Goal: Obtain resource: Download file/media

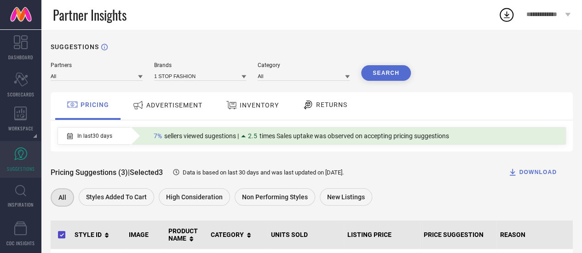
click at [176, 71] on div "Brands 1 STOP FASHION" at bounding box center [200, 71] width 92 height 19
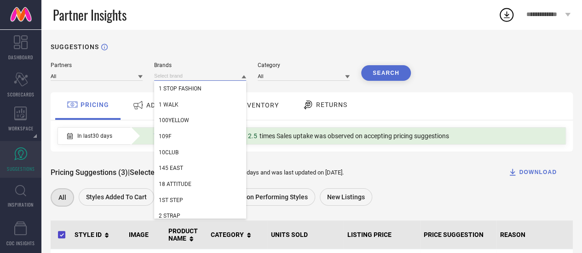
click at [177, 75] on input at bounding box center [200, 76] width 92 height 10
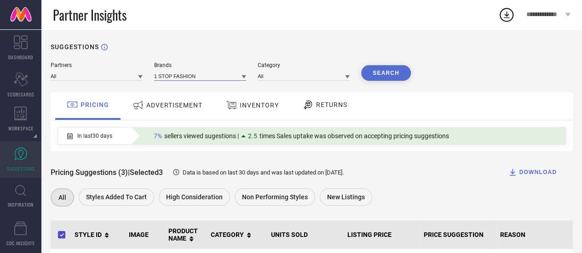
click at [177, 75] on input at bounding box center [200, 76] width 92 height 10
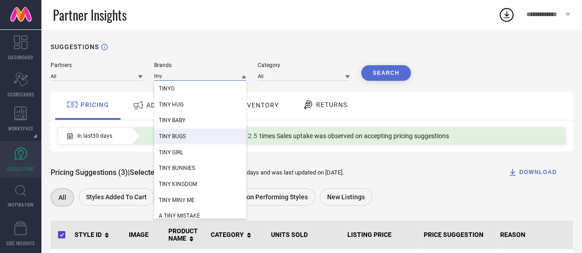
type input "tiny"
click at [204, 135] on div "TINY BUGS" at bounding box center [200, 137] width 92 height 16
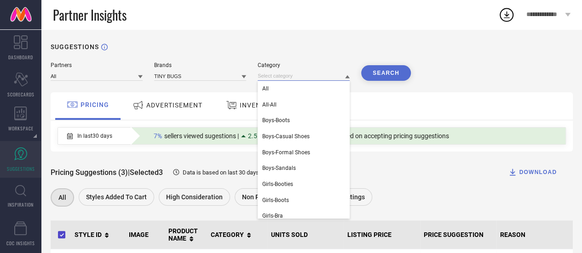
click at [280, 76] on input at bounding box center [304, 76] width 92 height 10
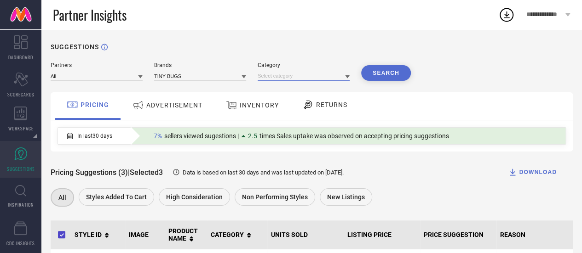
click at [279, 77] on input at bounding box center [304, 76] width 92 height 10
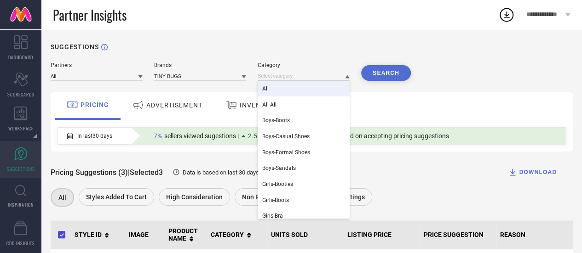
click at [280, 88] on div "All" at bounding box center [304, 89] width 92 height 16
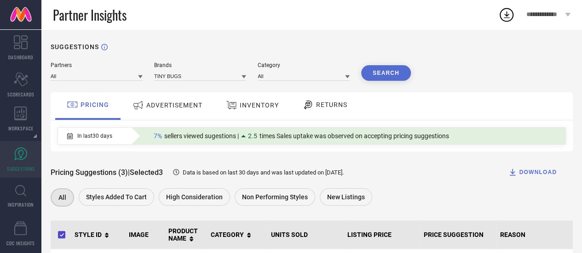
click at [388, 75] on button "Search" at bounding box center [386, 73] width 50 height 16
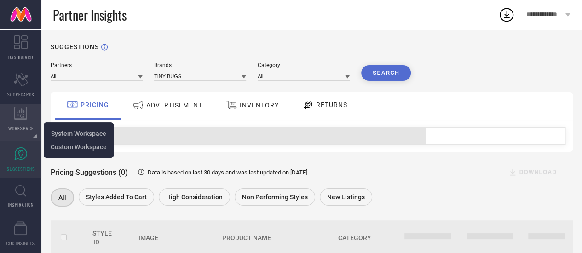
click at [23, 123] on div "WORKSPACE" at bounding box center [20, 122] width 41 height 37
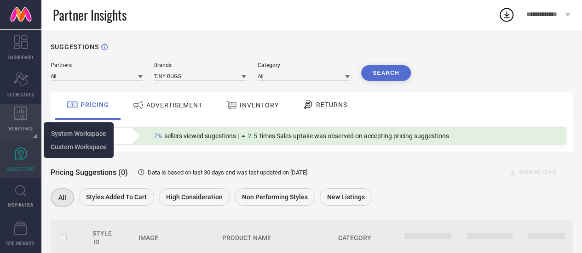
click at [23, 123] on div "WORKSPACE" at bounding box center [20, 122] width 41 height 37
click at [20, 115] on icon at bounding box center [20, 114] width 13 height 14
click at [51, 132] on span "System Workspace" at bounding box center [78, 133] width 55 height 7
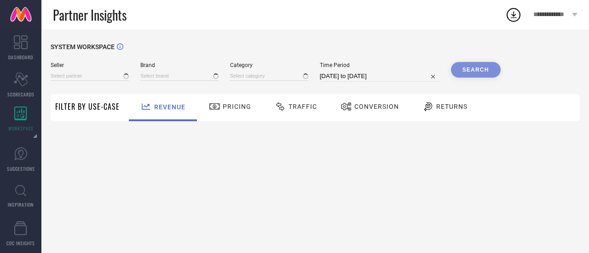
type input "All"
type input "1 STOP FASHION"
type input "All"
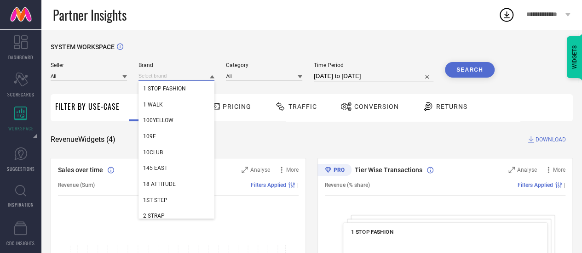
click at [162, 77] on input at bounding box center [176, 76] width 76 height 10
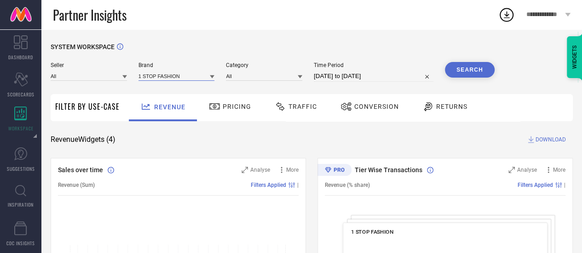
click at [162, 77] on input at bounding box center [176, 76] width 76 height 10
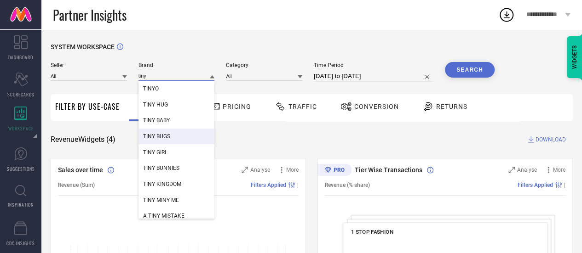
type input "tiny"
click at [167, 135] on span "TINY BUGS" at bounding box center [156, 136] width 27 height 6
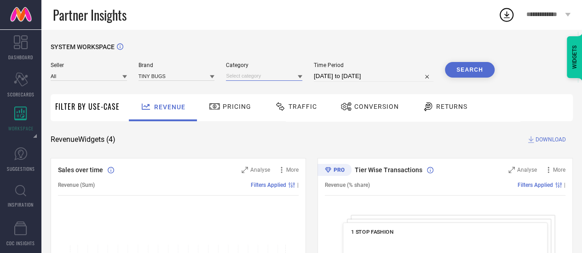
click at [251, 81] on input at bounding box center [264, 76] width 76 height 10
click at [256, 76] on input at bounding box center [264, 76] width 76 height 10
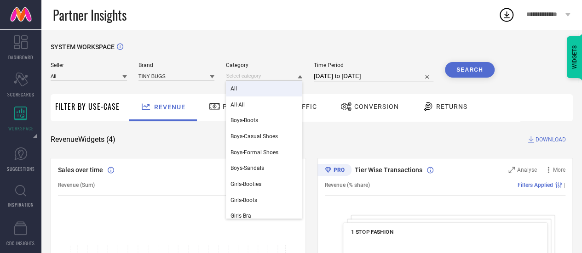
click at [256, 87] on div "All" at bounding box center [264, 89] width 76 height 16
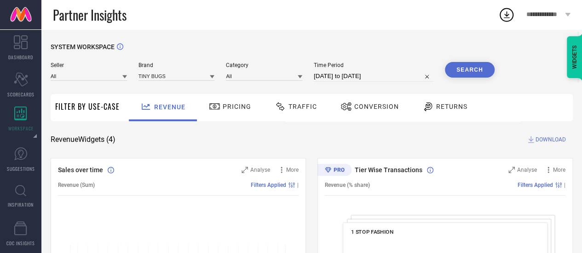
click at [352, 70] on div "Time Period [DATE] to [DATE]" at bounding box center [374, 72] width 120 height 20
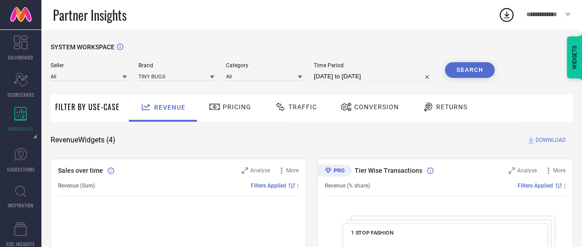
select select "7"
select select "2025"
select select "8"
select select "2025"
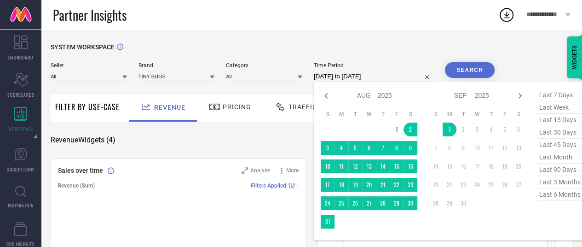
click at [354, 76] on input "[DATE] to [DATE]" at bounding box center [374, 76] width 120 height 11
click at [551, 170] on span "last 90 days" at bounding box center [560, 169] width 46 height 12
type input "[DATE] to [DATE]"
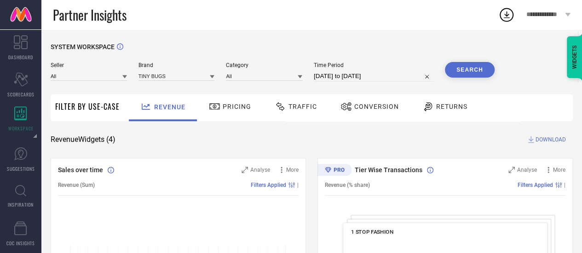
click at [461, 67] on button "Search" at bounding box center [470, 70] width 50 height 16
click at [309, 110] on span "Traffic" at bounding box center [302, 106] width 29 height 7
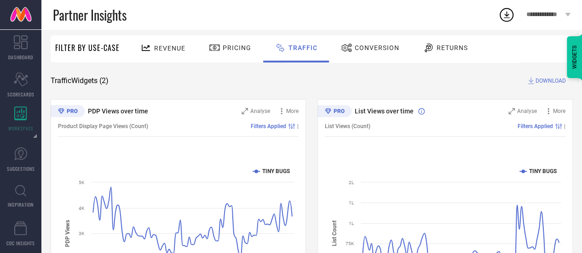
scroll to position [49, 0]
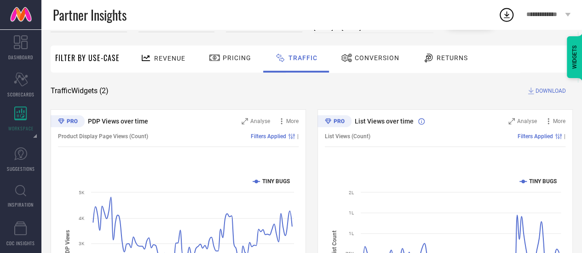
click at [543, 92] on span "DOWNLOAD" at bounding box center [550, 90] width 30 height 9
click at [504, 9] on circle at bounding box center [506, 15] width 13 height 13
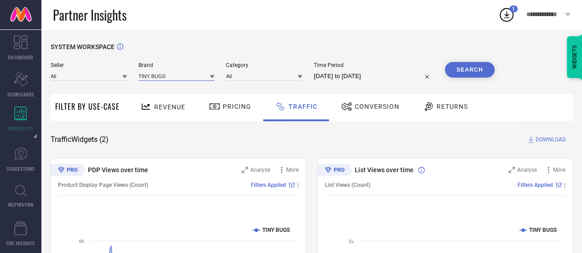
click at [181, 75] on input at bounding box center [176, 76] width 76 height 10
type input "TJ"
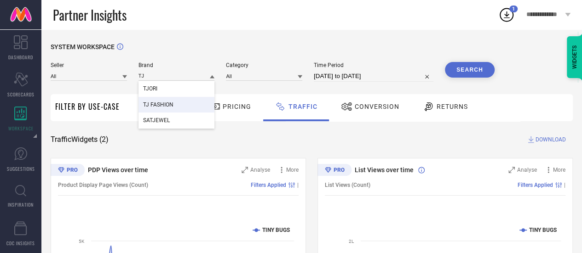
click at [178, 111] on div "TJ FASHION" at bounding box center [176, 105] width 76 height 16
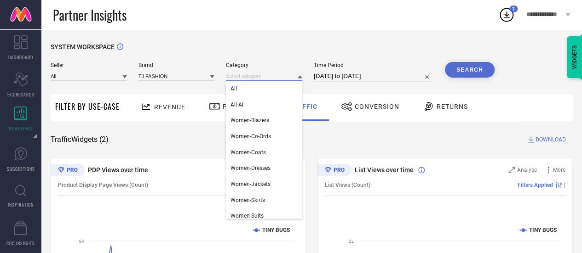
click at [265, 77] on input at bounding box center [264, 76] width 76 height 10
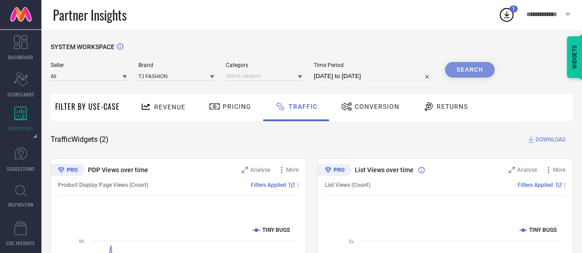
click at [269, 74] on div "Category" at bounding box center [264, 72] width 76 height 20
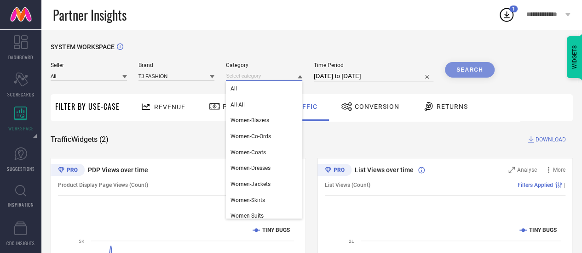
click at [269, 74] on input at bounding box center [264, 76] width 76 height 10
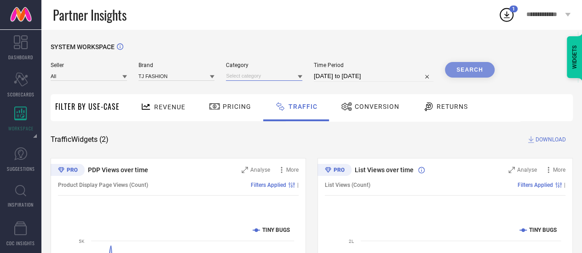
click at [294, 76] on input at bounding box center [264, 76] width 76 height 10
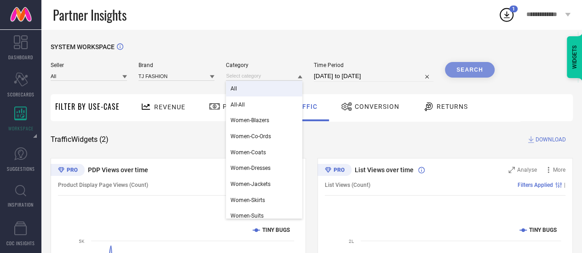
click at [292, 84] on div "All" at bounding box center [264, 89] width 76 height 16
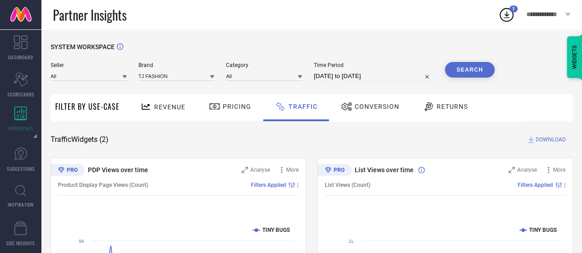
select select "5"
select select "2025"
select select "6"
select select "2025"
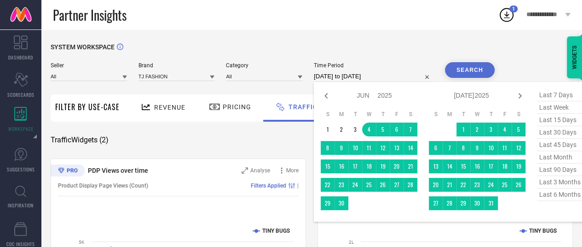
click at [367, 81] on input "[DATE] to [DATE]" at bounding box center [374, 76] width 120 height 11
click at [556, 167] on span "last 90 days" at bounding box center [560, 169] width 46 height 12
type input "[DATE] to [DATE]"
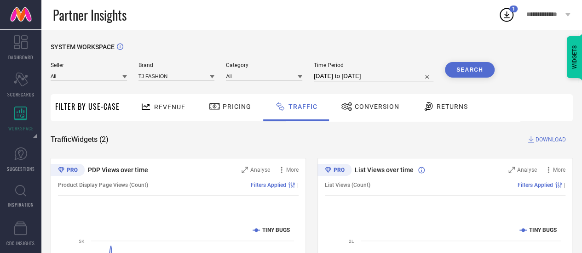
click at [463, 67] on button "Search" at bounding box center [470, 70] width 50 height 16
click at [507, 21] on circle at bounding box center [506, 15] width 13 height 13
click at [437, 140] on div "Traffic Widgets ( 2 ) DOWNLOAD" at bounding box center [312, 139] width 522 height 9
click at [501, 22] on icon at bounding box center [506, 14] width 17 height 17
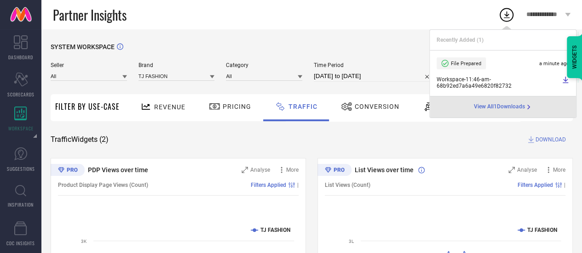
click at [337, 23] on div "Partner Insights" at bounding box center [275, 14] width 445 height 29
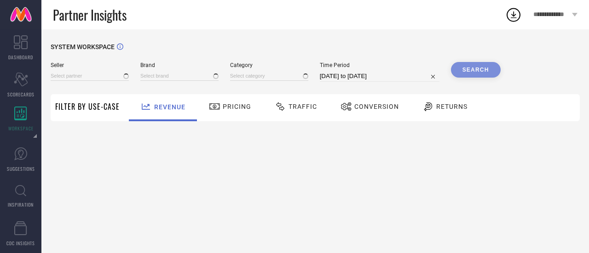
click at [512, 19] on icon at bounding box center [513, 14] width 17 height 17
type input "All"
type input "1 STOP FASHION"
type input "All"
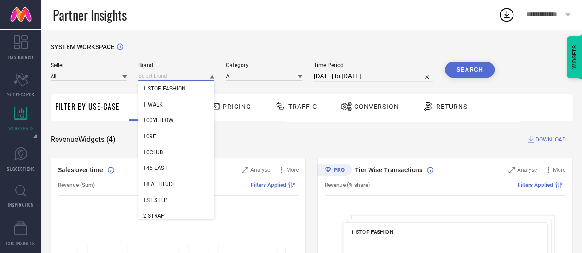
click at [170, 78] on input at bounding box center [176, 76] width 76 height 10
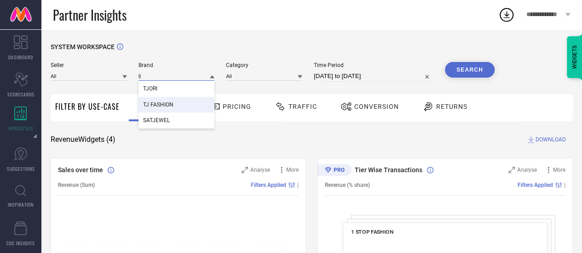
type input "tj"
click at [167, 99] on div "TJ FASHION" at bounding box center [176, 105] width 76 height 16
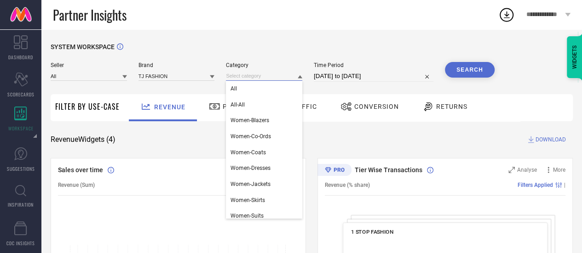
click at [246, 81] on div "All All-All Women-Blazers Women-Co-Ords Women-Coats Women-Dresses Women-Jackets…" at bounding box center [264, 76] width 76 height 10
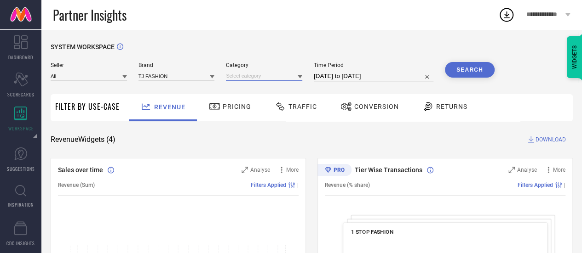
click at [242, 76] on input at bounding box center [264, 76] width 76 height 10
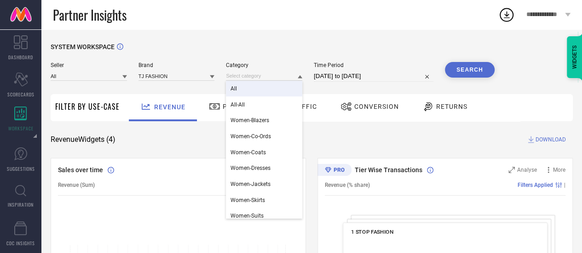
click at [243, 92] on div "All" at bounding box center [264, 89] width 76 height 16
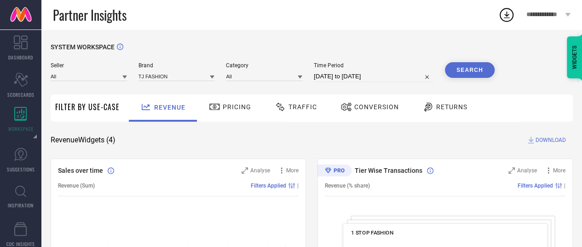
select select "7"
select select "2025"
select select "8"
select select "2025"
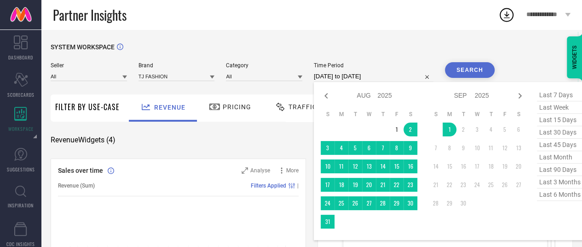
click at [377, 75] on input "[DATE] to [DATE]" at bounding box center [374, 76] width 120 height 11
click at [553, 166] on span "last 90 days" at bounding box center [560, 169] width 46 height 12
type input "[DATE] to [DATE]"
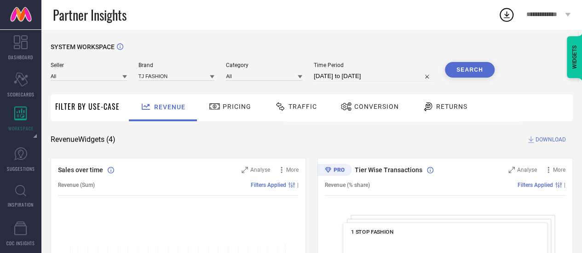
click at [293, 109] on span "Traffic" at bounding box center [302, 106] width 29 height 7
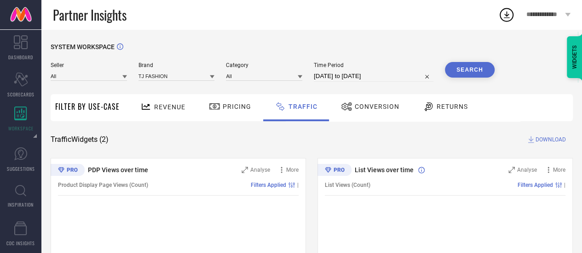
click at [478, 69] on button "Search" at bounding box center [470, 70] width 50 height 16
click at [541, 138] on span "DOWNLOAD" at bounding box center [550, 139] width 30 height 9
click at [506, 14] on icon at bounding box center [506, 14] width 17 height 17
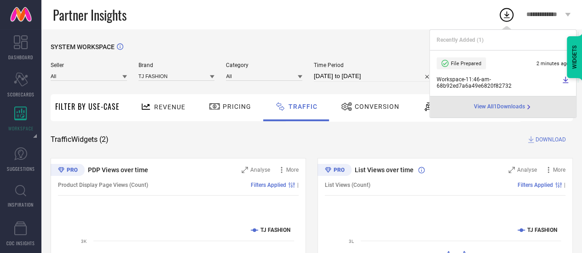
click at [493, 108] on span "View All 1 Downloads" at bounding box center [499, 107] width 51 height 7
